Goal: Task Accomplishment & Management: Manage account settings

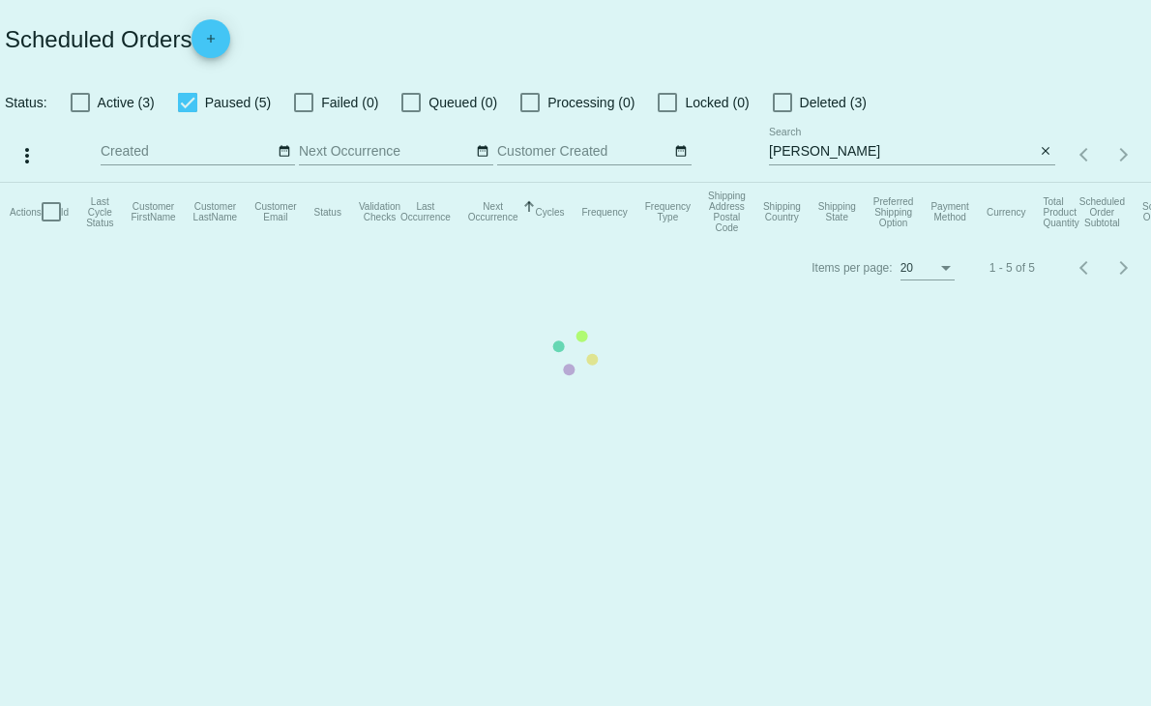
click at [74, 183] on mat-table "Actions Id Last Cycle Status Customer FirstName Customer LastName Customer Emai…" at bounding box center [575, 212] width 1151 height 58
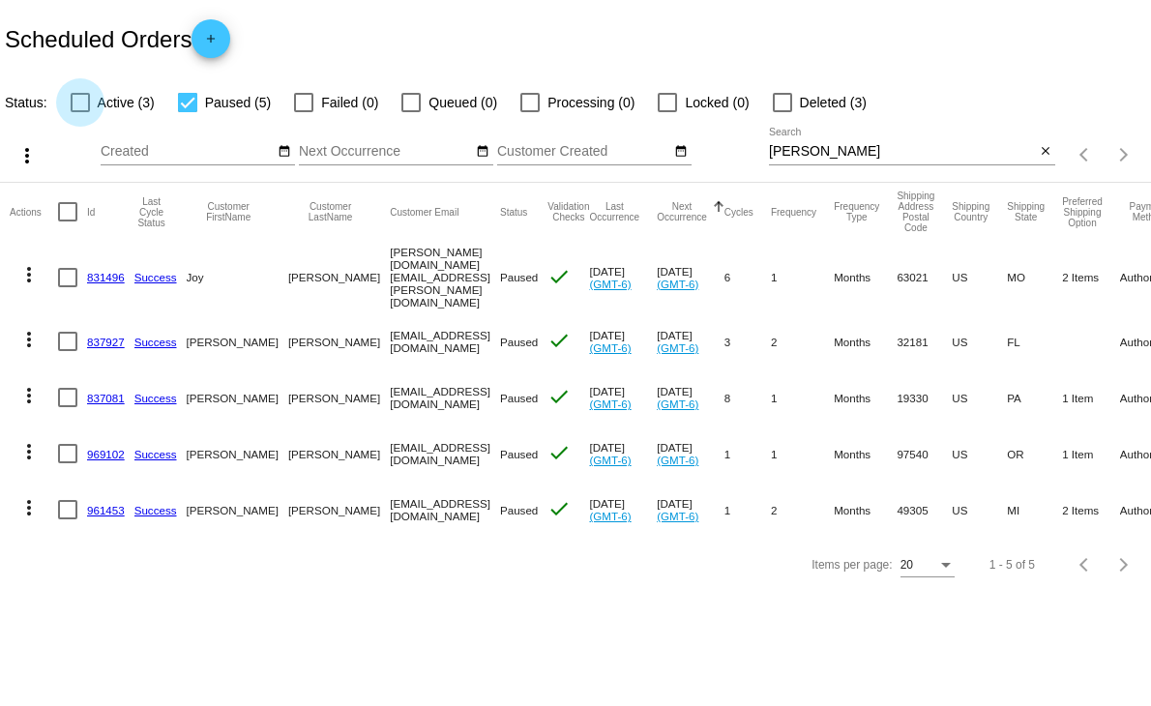
click at [79, 103] on div at bounding box center [80, 102] width 19 height 19
click at [79, 112] on input "Active (3)" at bounding box center [79, 112] width 1 height 1
checkbox input "true"
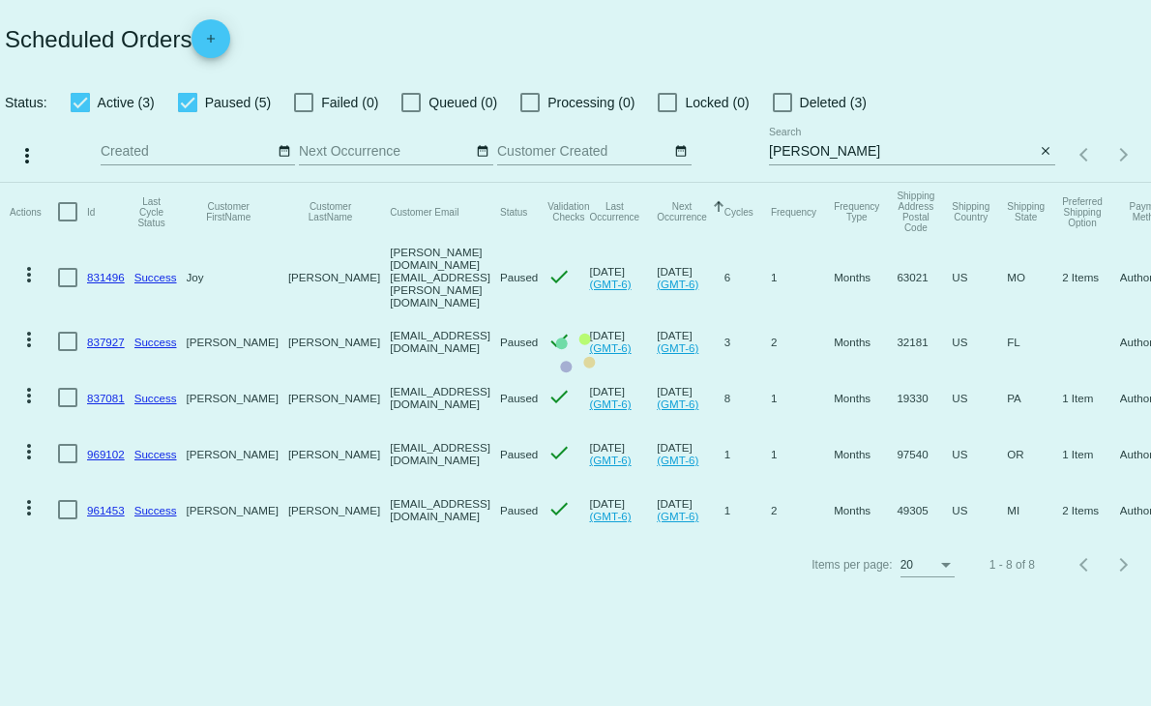
click at [835, 148] on input "[PERSON_NAME]" at bounding box center [902, 151] width 266 height 15
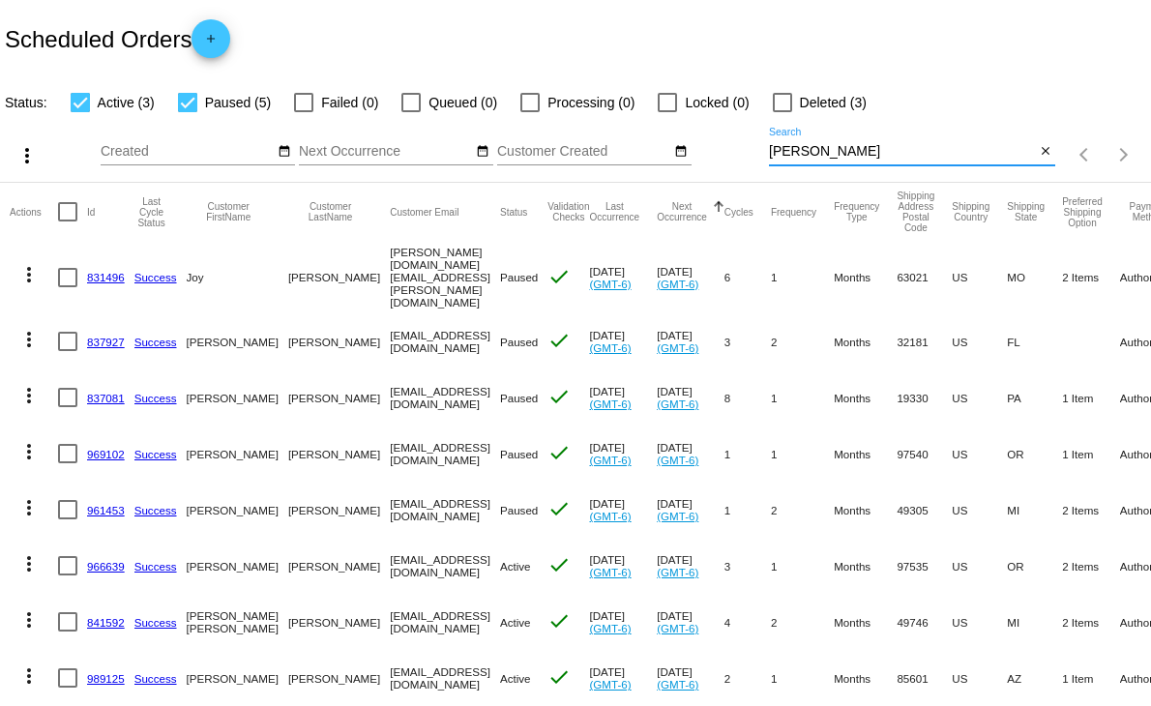
drag, startPoint x: 825, startPoint y: 148, endPoint x: 711, endPoint y: 172, distance: 116.6
click at [711, 172] on div "more_vert Sep Jan Feb Mar [DATE]" at bounding box center [575, 148] width 1151 height 69
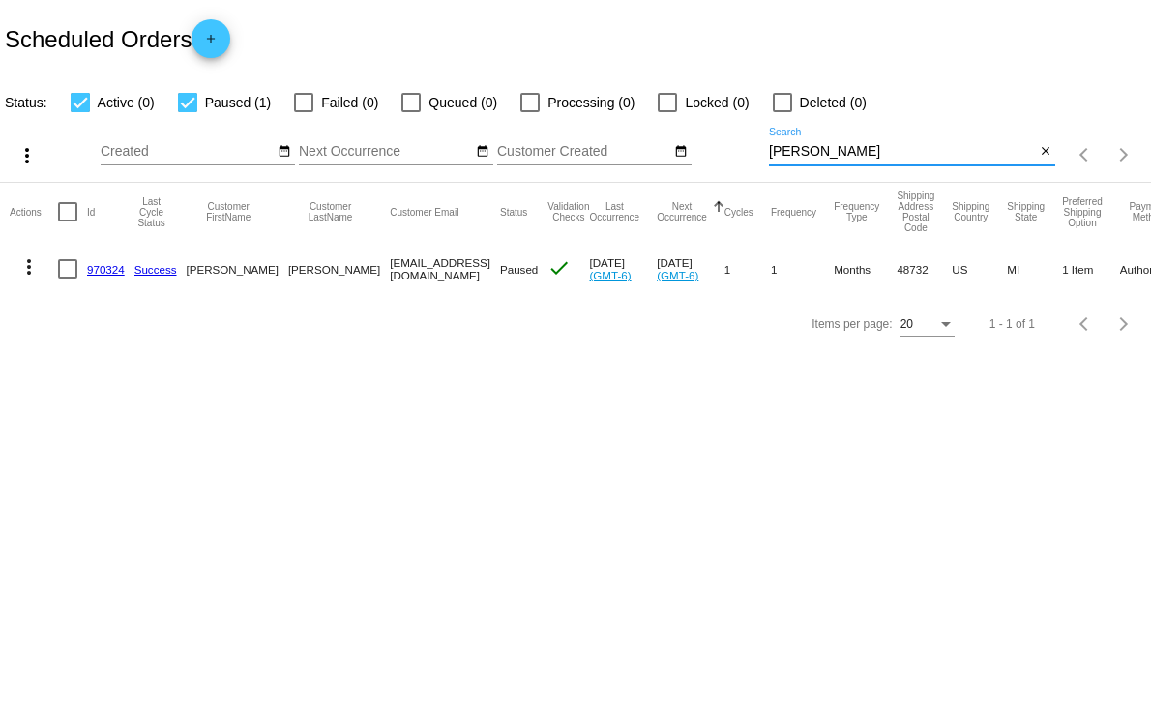
type input "[PERSON_NAME]"
click at [97, 264] on link "970324" at bounding box center [106, 269] width 38 height 13
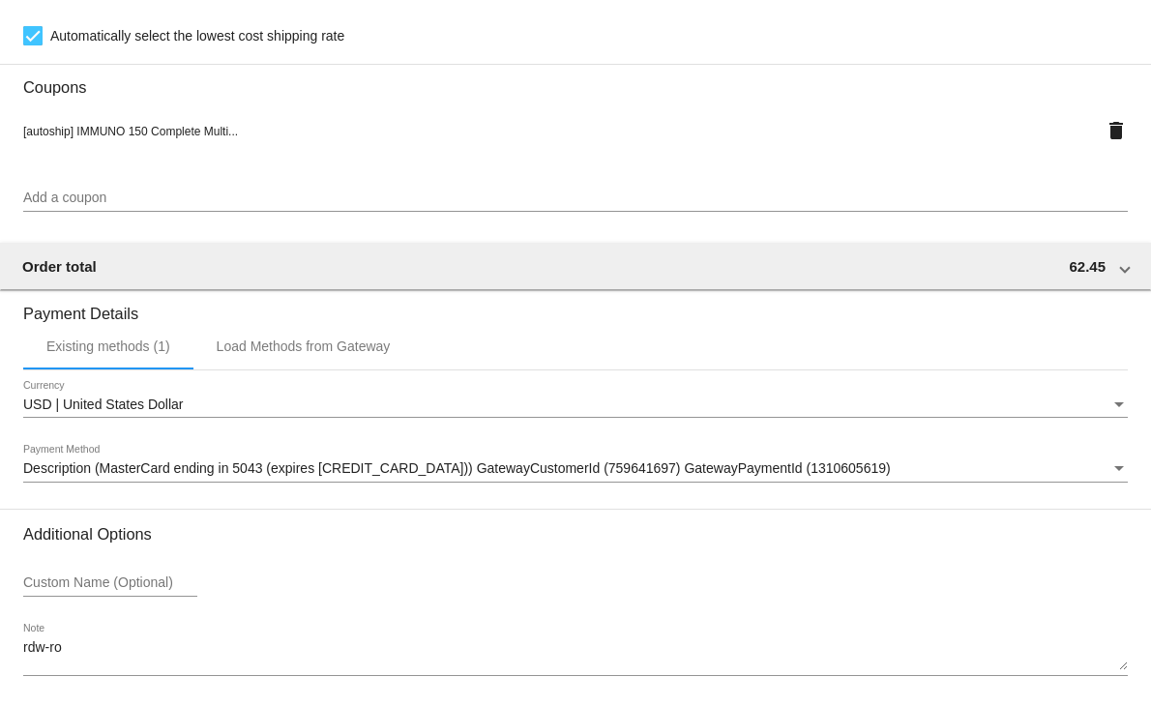
scroll to position [1695, 0]
